Goal: Information Seeking & Learning: Learn about a topic

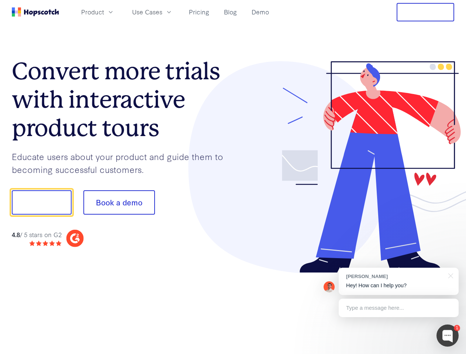
click at [233, 177] on div at bounding box center [344, 167] width 222 height 212
click at [104, 12] on span "Product" at bounding box center [92, 11] width 23 height 9
click at [162, 12] on span "Use Cases" at bounding box center [147, 11] width 30 height 9
click at [426, 12] on button "Free Trial" at bounding box center [426, 12] width 58 height 18
click at [41, 203] on button "Show me!" at bounding box center [42, 203] width 60 height 24
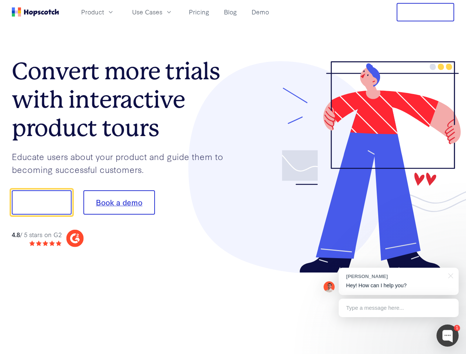
click at [119, 203] on button "Book a demo" at bounding box center [119, 203] width 72 height 24
click at [448, 336] on div at bounding box center [448, 336] width 22 height 22
click at [399, 282] on div "[PERSON_NAME] Hey! How can I help you?" at bounding box center [399, 281] width 120 height 27
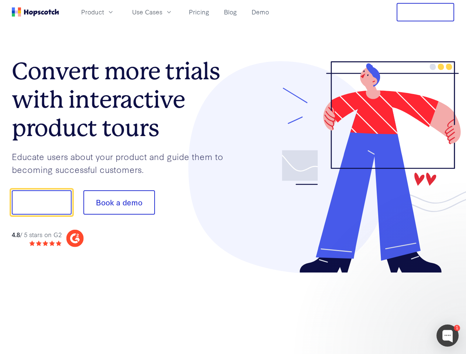
click at [450, 275] on div at bounding box center [389, 251] width 138 height 147
click at [399, 308] on div at bounding box center [389, 251] width 138 height 147
